Goal: Information Seeking & Learning: Check status

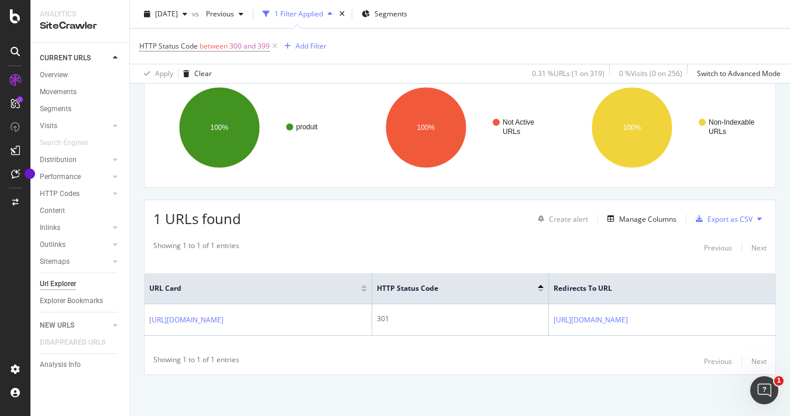
scroll to position [93, 0]
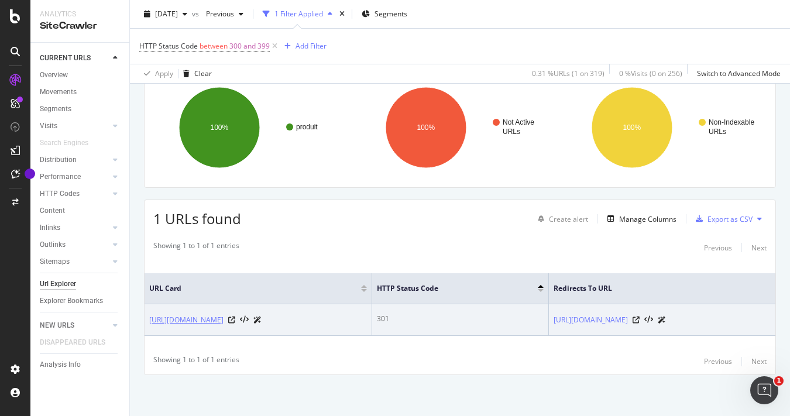
click at [224, 314] on link "[URL][DOMAIN_NAME]" at bounding box center [186, 320] width 74 height 12
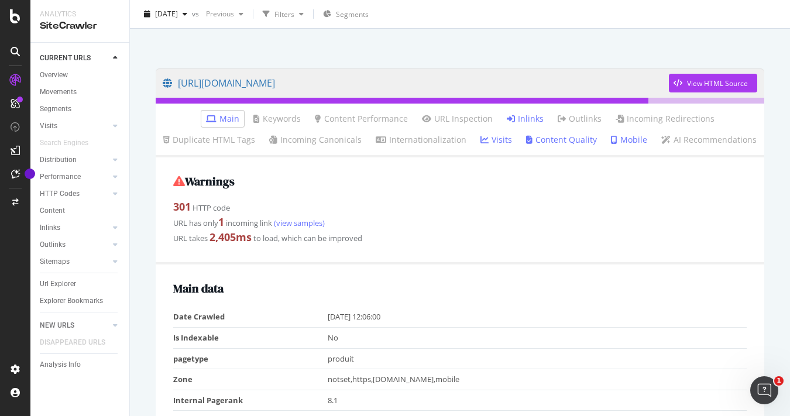
scroll to position [62, 0]
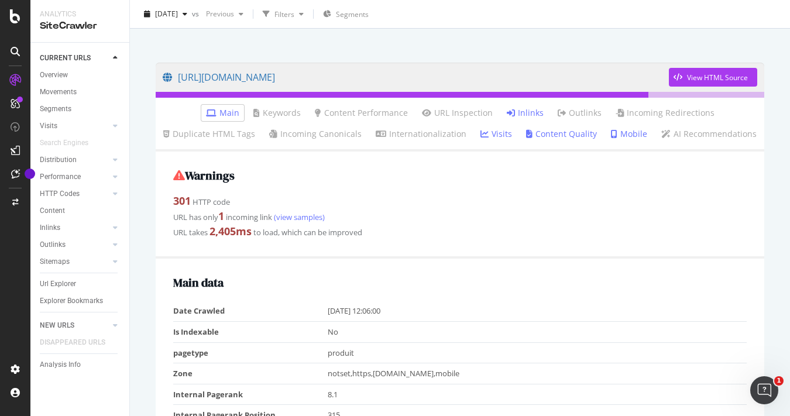
click at [514, 119] on li "Inlinks" at bounding box center [525, 113] width 46 height 16
click at [514, 114] on icon at bounding box center [511, 113] width 8 height 8
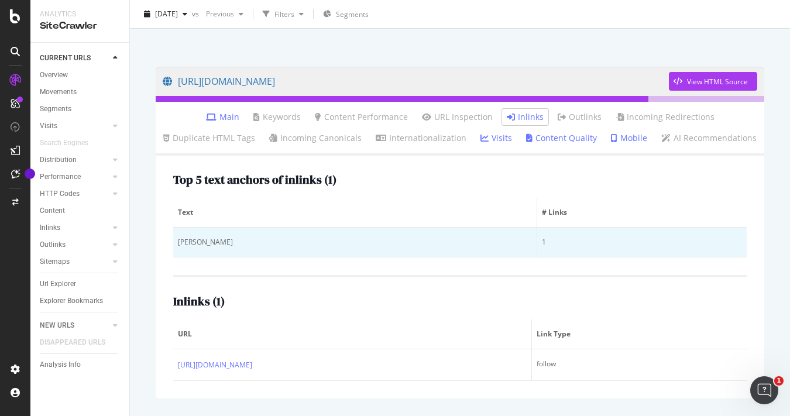
scroll to position [58, 0]
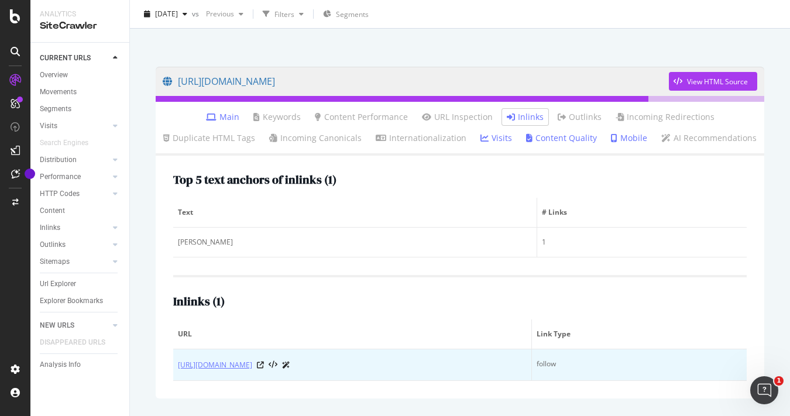
click at [252, 365] on link "[URL][DOMAIN_NAME]" at bounding box center [215, 366] width 74 height 12
